Goal: Find specific page/section: Find specific page/section

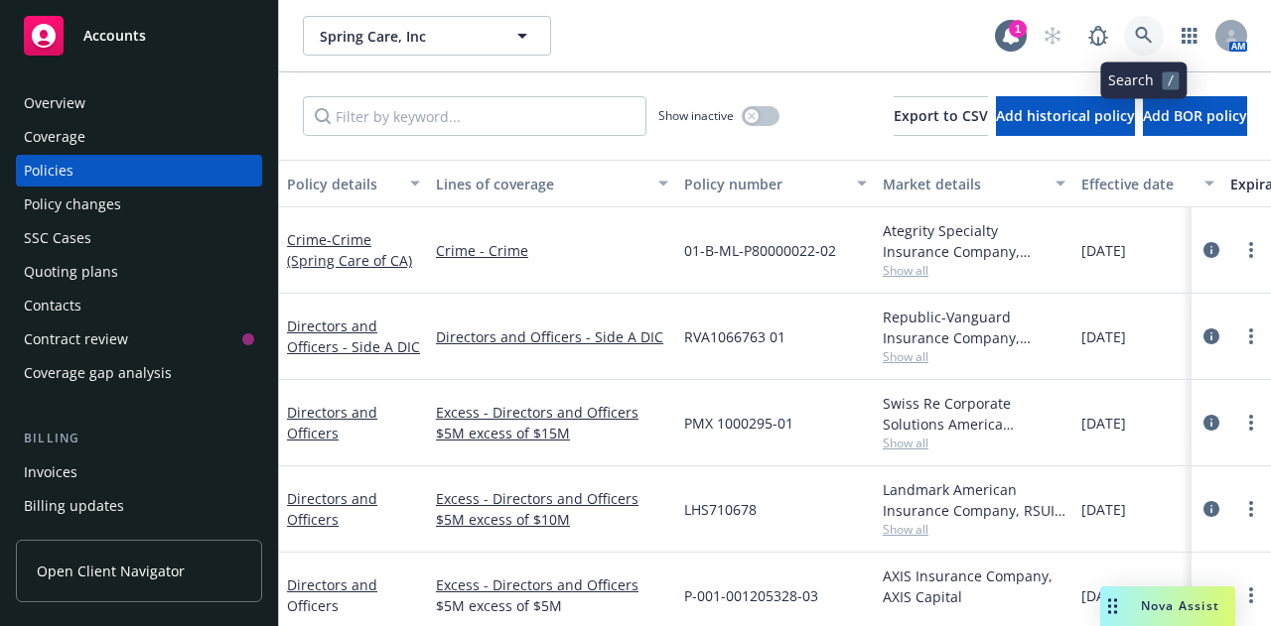
click at [1139, 32] on icon at bounding box center [1144, 36] width 18 height 18
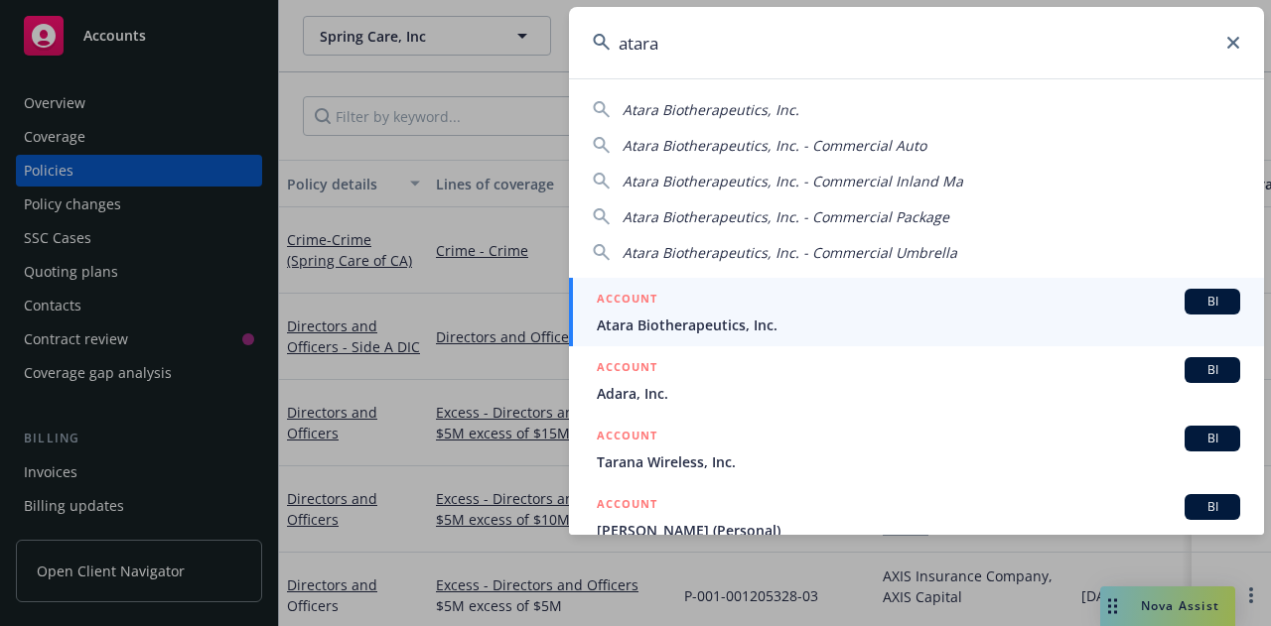
type input "atara"
click at [863, 320] on span "Atara Biotherapeutics, Inc." at bounding box center [918, 325] width 643 height 21
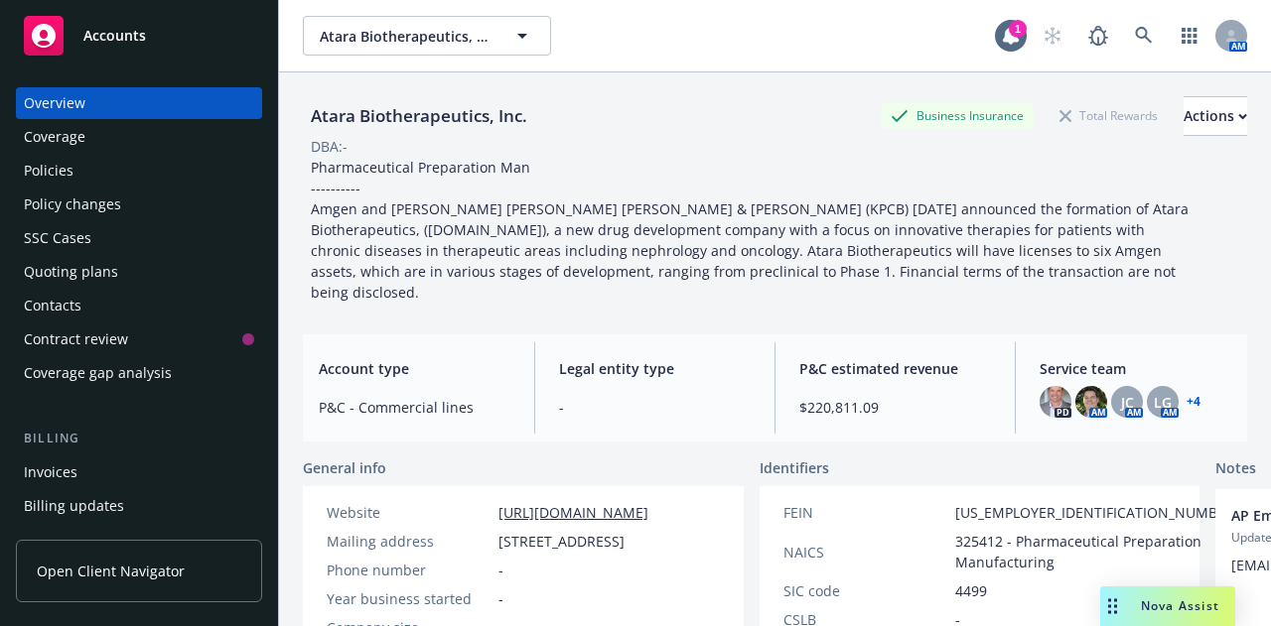
click at [113, 173] on div "Policies" at bounding box center [139, 171] width 230 height 32
